Goal: Information Seeking & Learning: Understand process/instructions

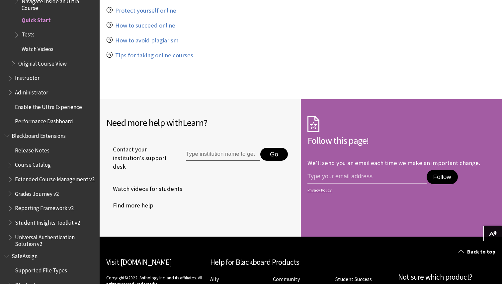
scroll to position [2614, 0]
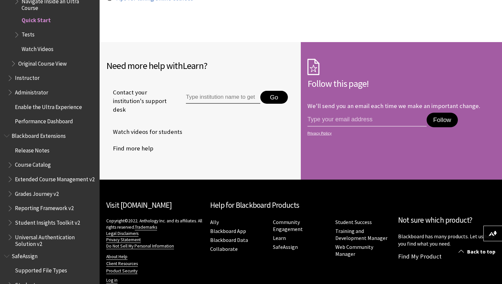
click at [231, 140] on li "Find more help" at bounding box center [200, 148] width 188 height 17
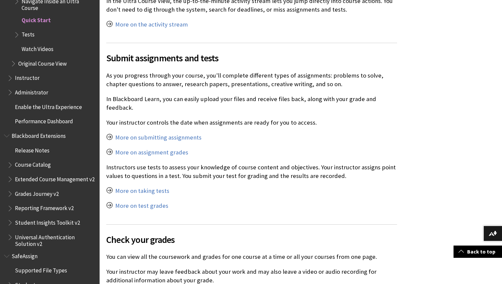
scroll to position [1972, 0]
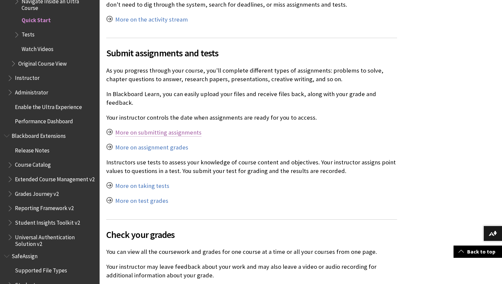
click at [184, 129] on link "More on submitting assignments" at bounding box center [158, 133] width 86 height 8
click at [469, 253] on link "Back to top" at bounding box center [477, 252] width 48 height 12
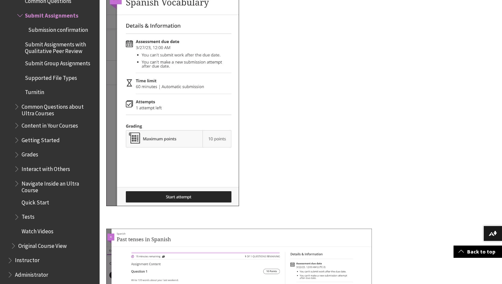
scroll to position [5596, 0]
